Goal: Navigation & Orientation: Find specific page/section

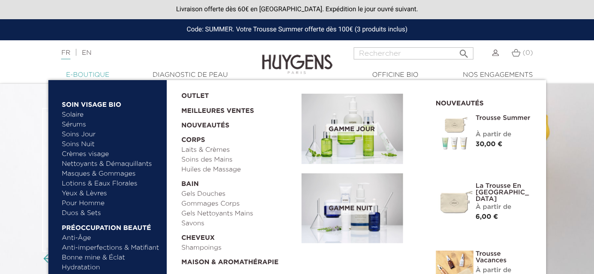
click at [99, 75] on link "  E-Boutique" at bounding box center [88, 75] width 94 height 10
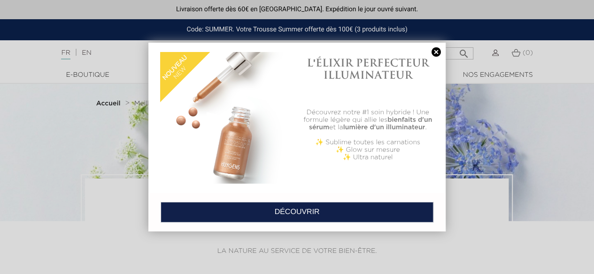
click at [434, 53] on link at bounding box center [435, 52] width 13 height 10
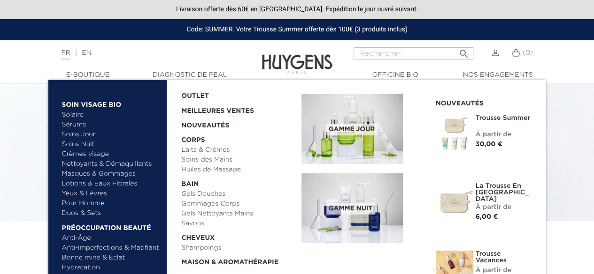
click at [93, 205] on link "Pour Homme" at bounding box center [111, 204] width 98 height 10
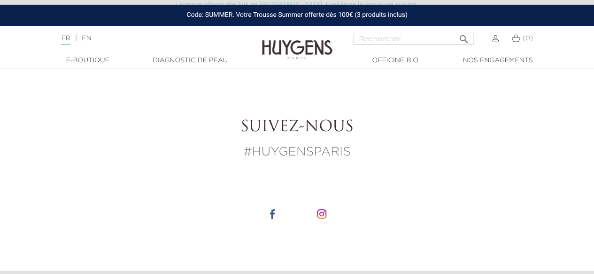
scroll to position [1595, 0]
